Goal: Task Accomplishment & Management: Manage account settings

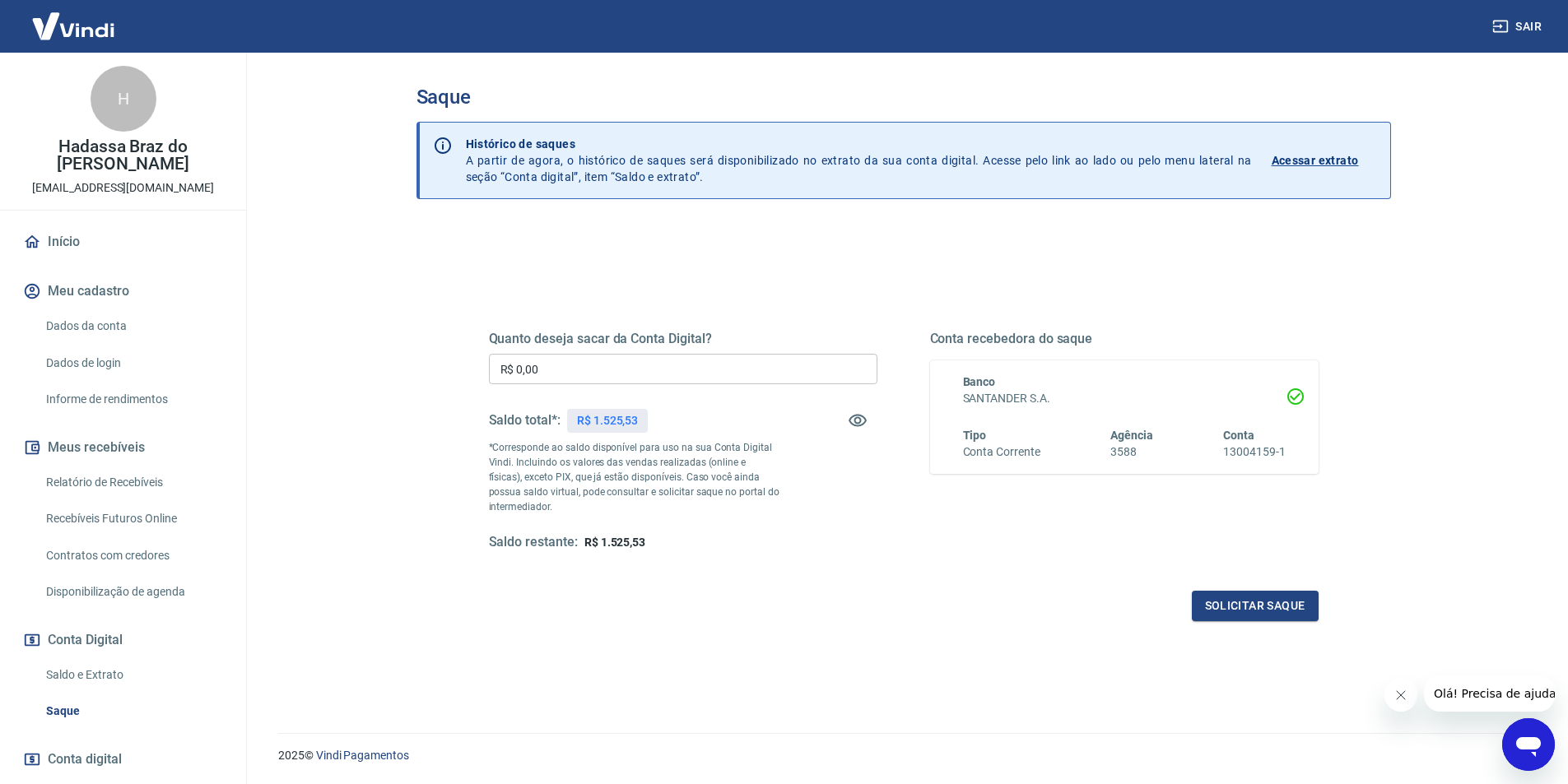
click at [621, 539] on span "R$ 1.525,53" at bounding box center [615, 541] width 61 height 13
copy span "1.525,53"
click at [1298, 608] on button "Solicitar saque" at bounding box center [1255, 606] width 127 height 30
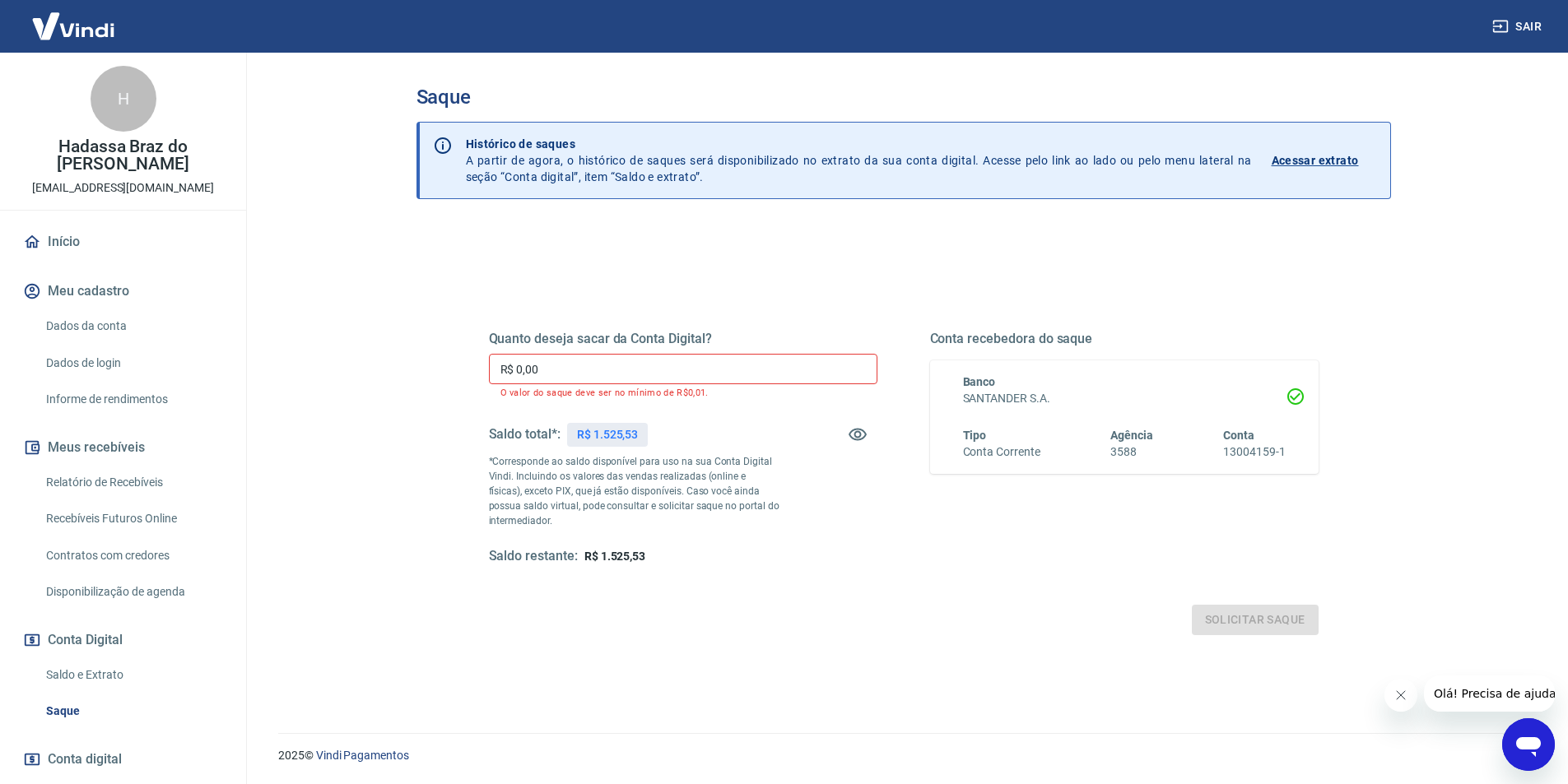
click at [621, 377] on input "R$ 0,00" at bounding box center [683, 369] width 389 height 30
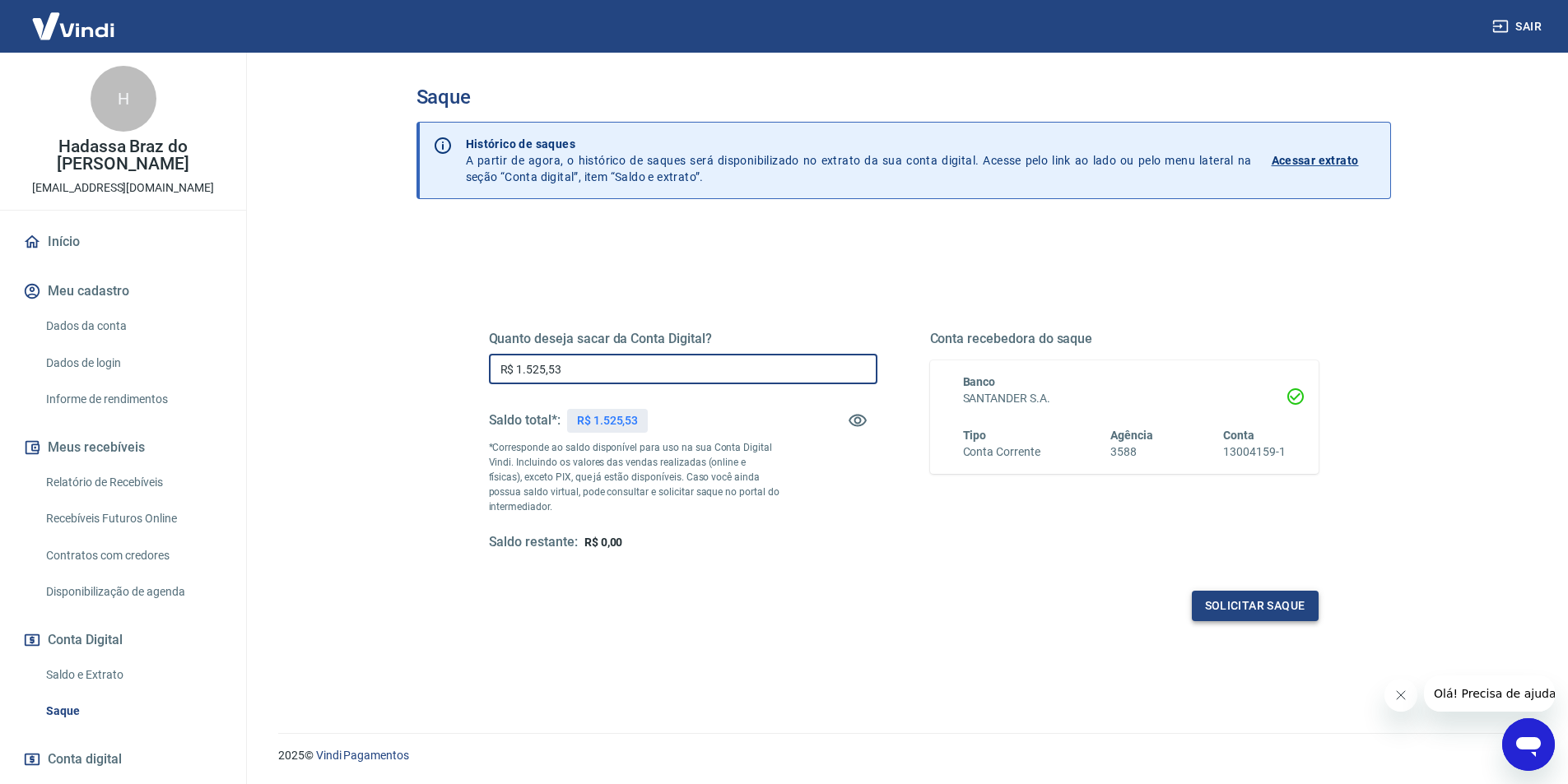
type input "R$ 1.525,53"
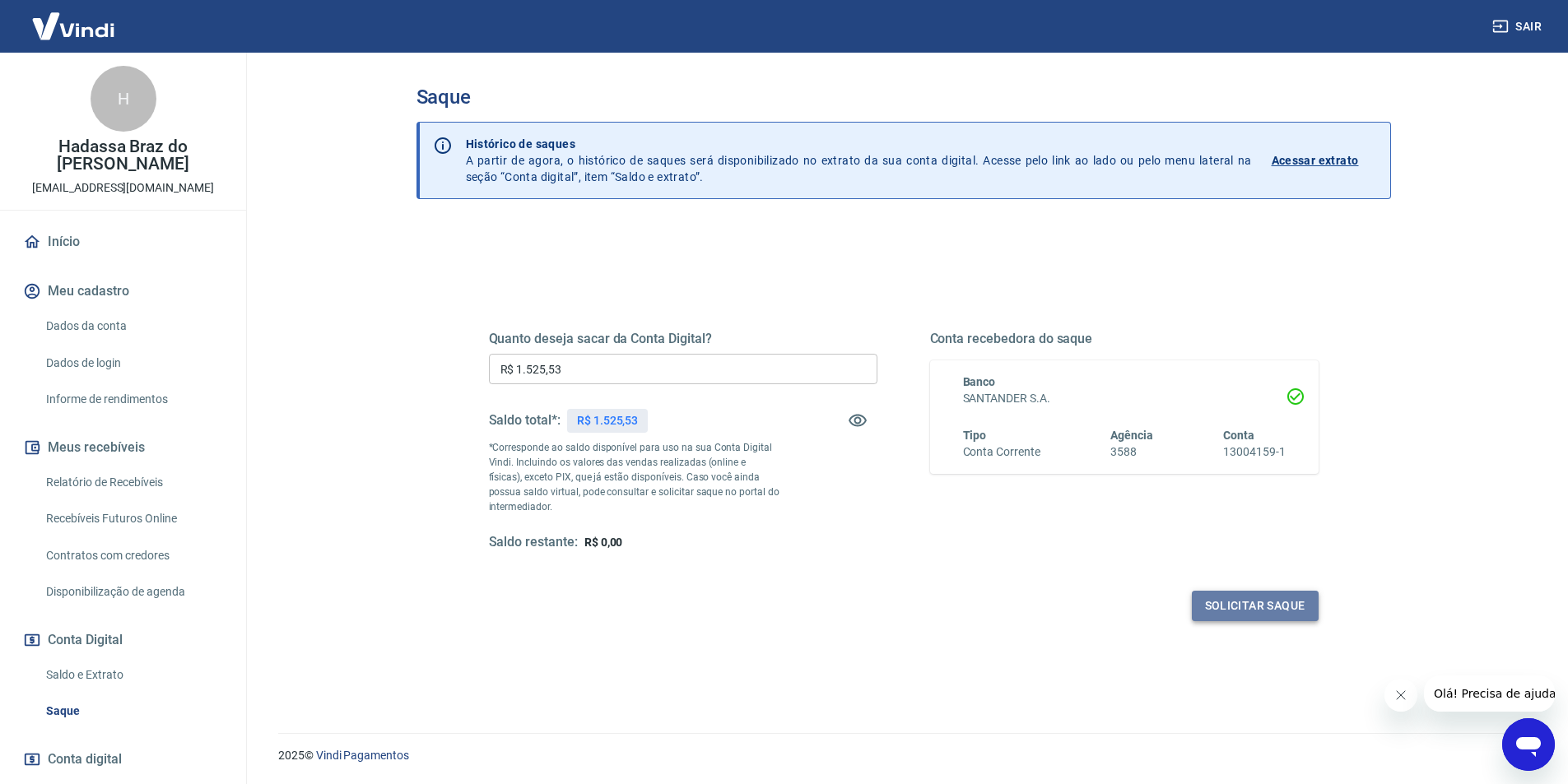
click at [1245, 607] on button "Solicitar saque" at bounding box center [1255, 606] width 127 height 30
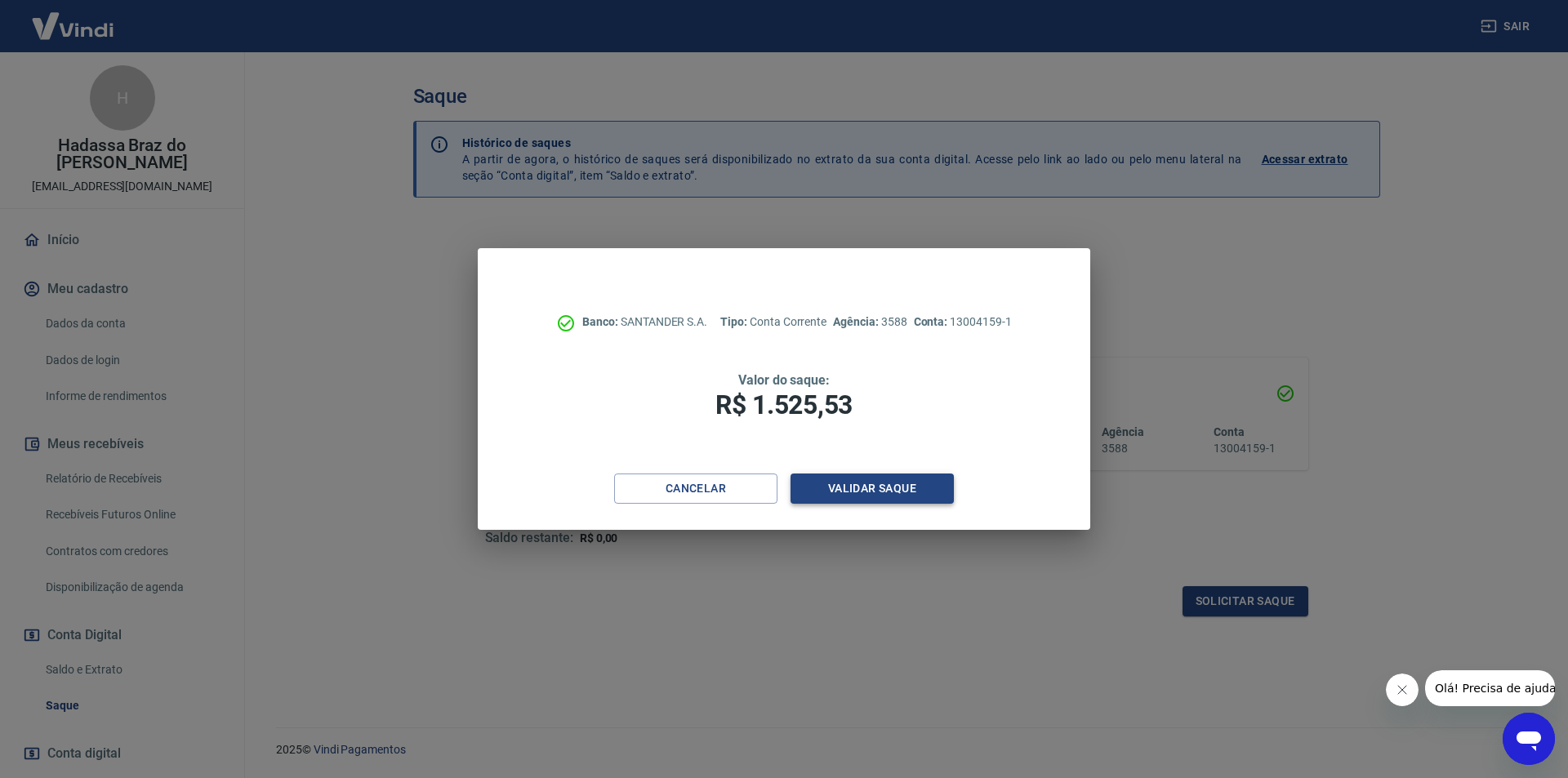
click at [868, 490] on button "Validar saque" at bounding box center [872, 489] width 164 height 30
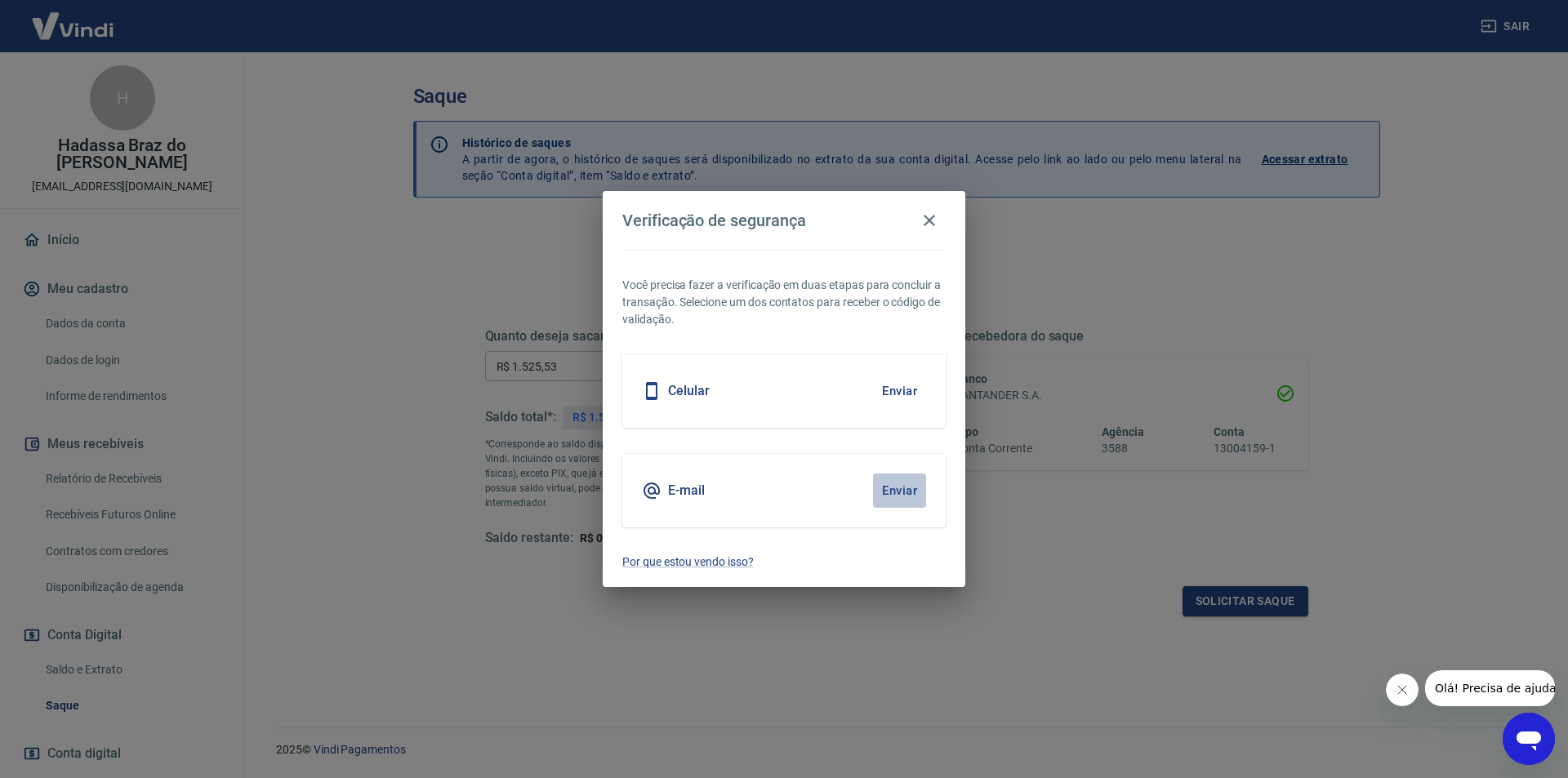
click at [891, 492] on button "Enviar" at bounding box center [900, 491] width 54 height 35
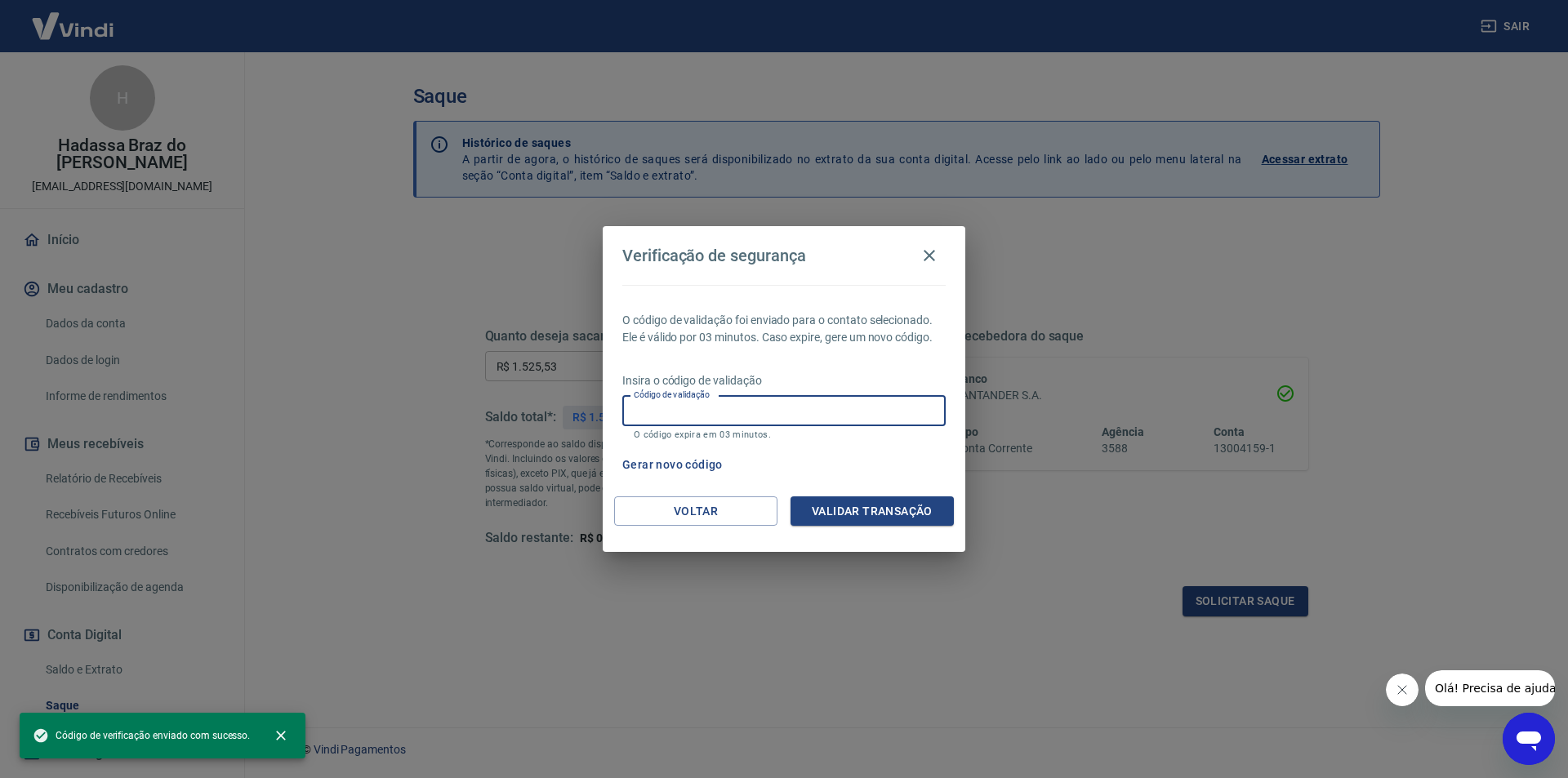
click at [731, 415] on input "Código de validação" at bounding box center [784, 411] width 323 height 30
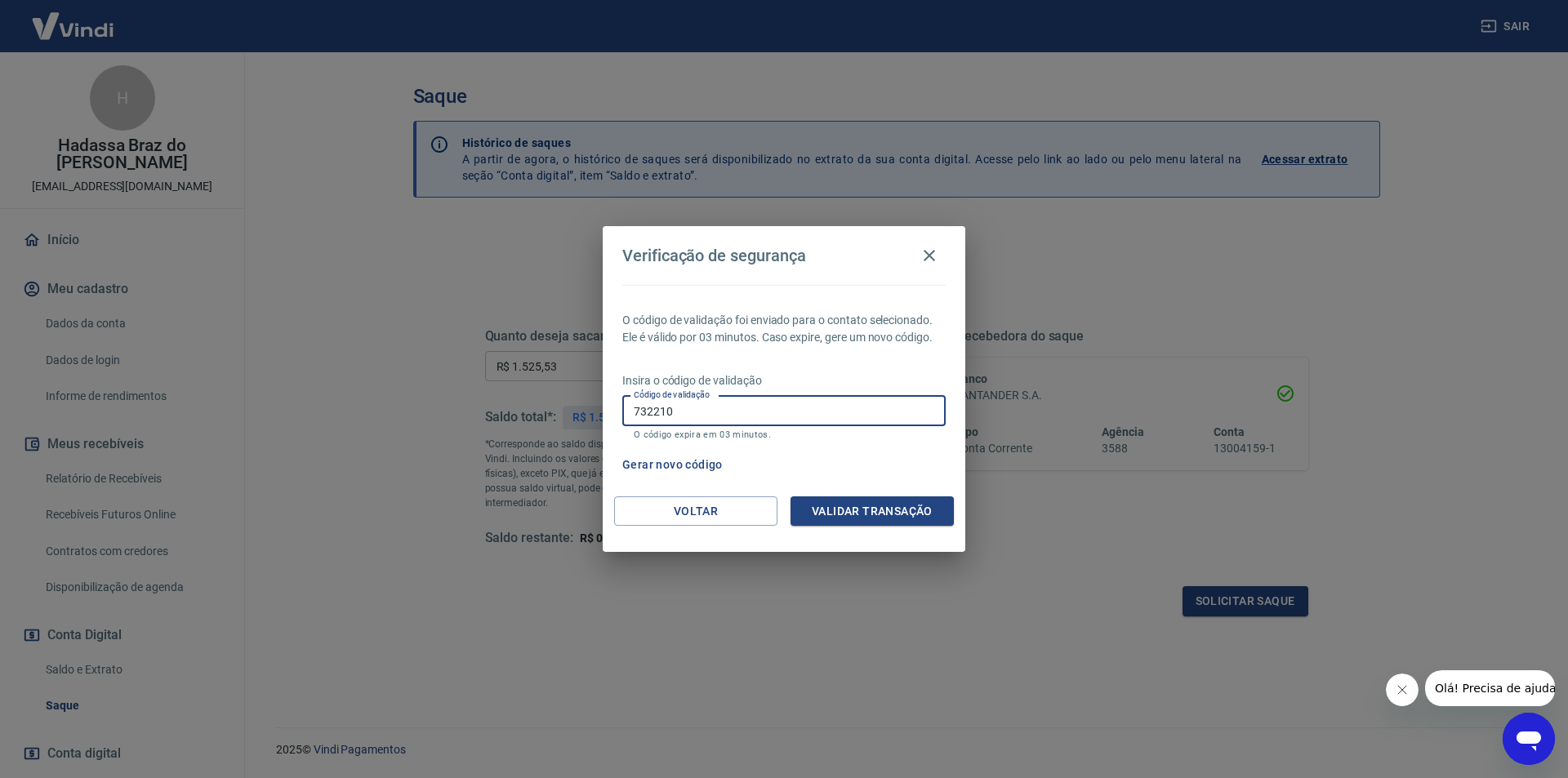
type input "732210"
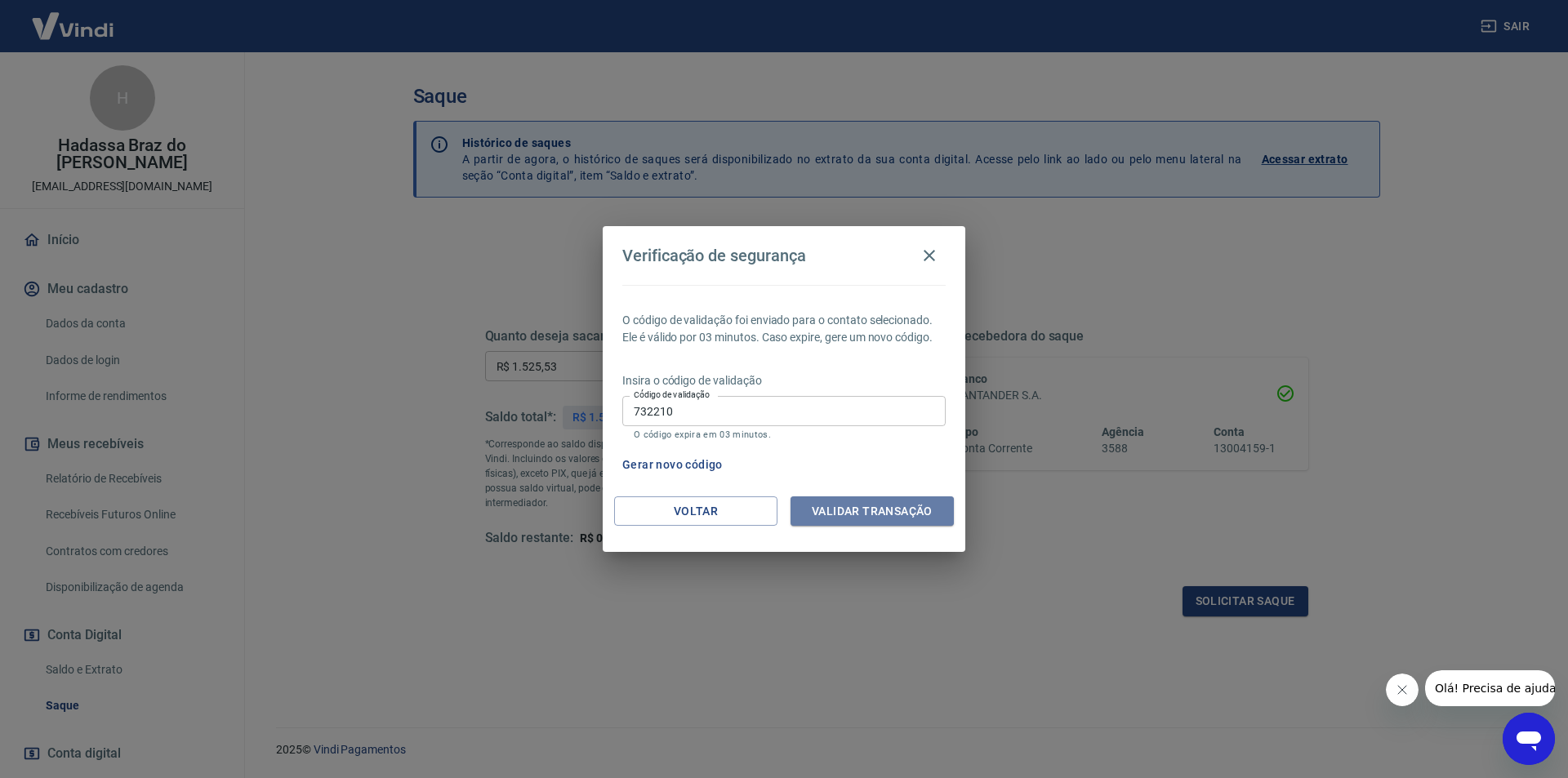
click at [925, 509] on button "Validar transação" at bounding box center [872, 511] width 164 height 30
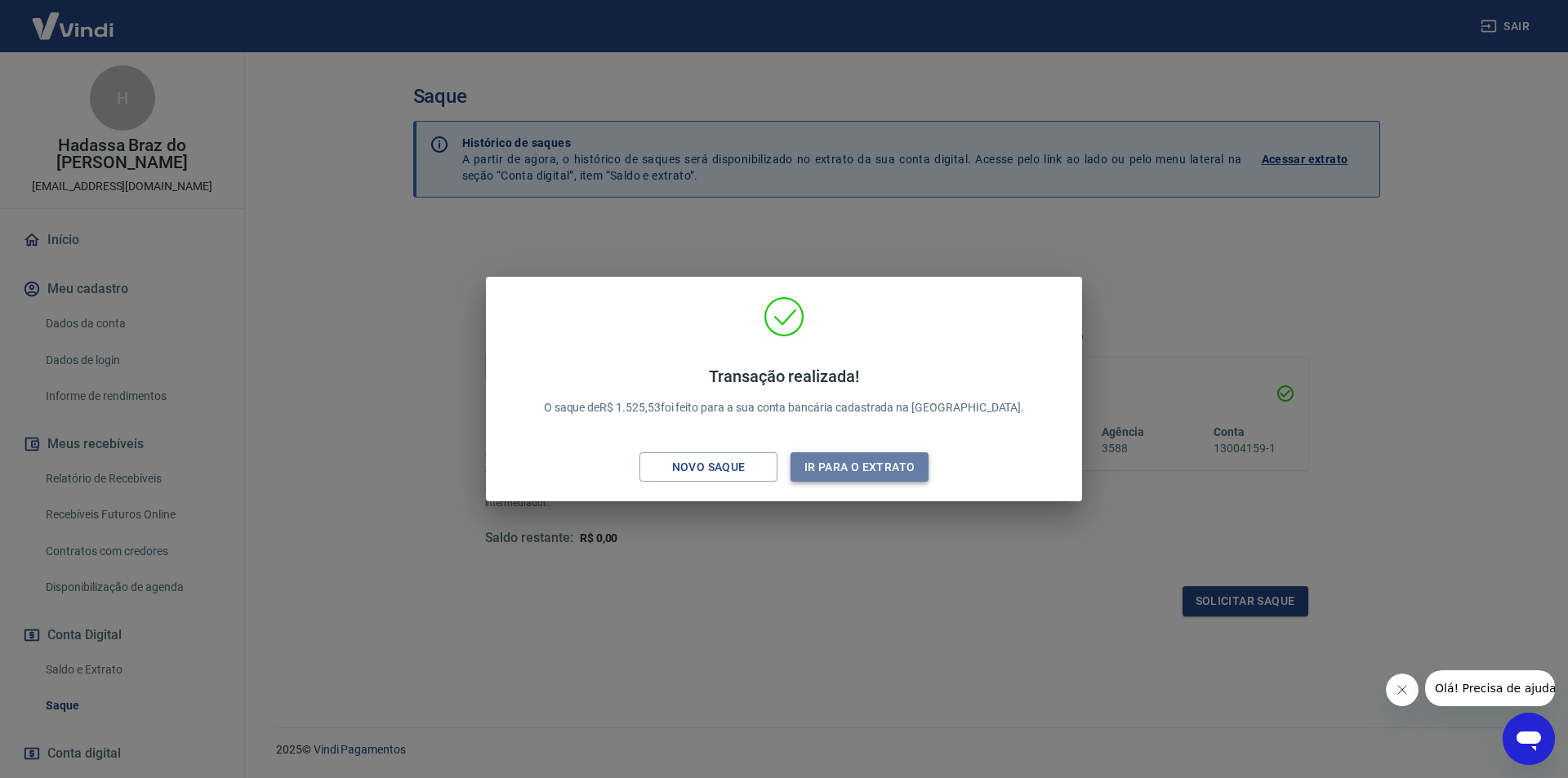
click at [839, 470] on button "Ir para o extrato" at bounding box center [859, 467] width 138 height 30
